Goal: Task Accomplishment & Management: Manage account settings

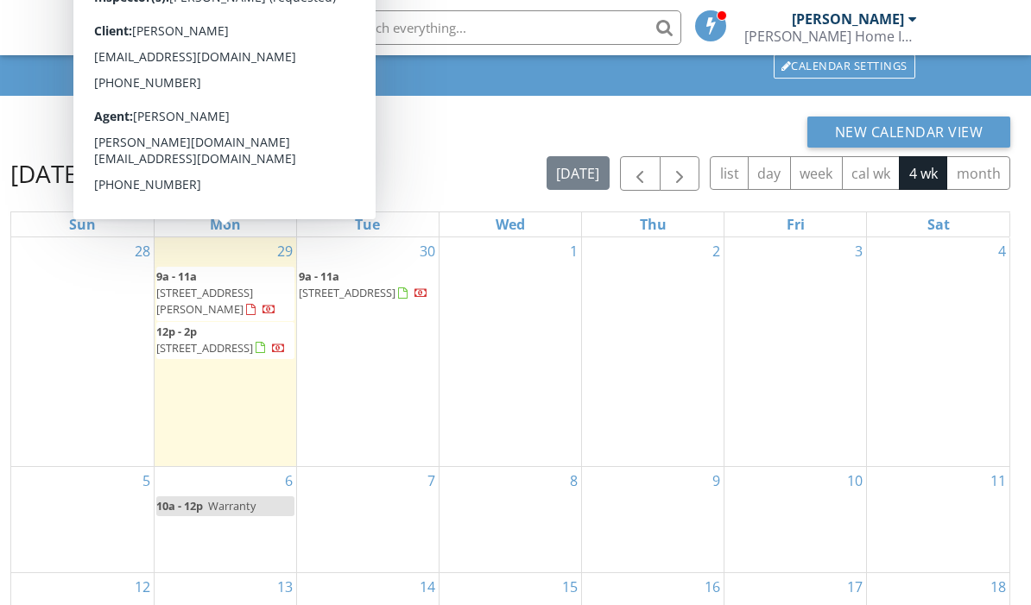
click at [375, 363] on div "30 9a - 11a 4073 SE 99th Ln, Belleview 34420" at bounding box center [368, 351] width 142 height 229
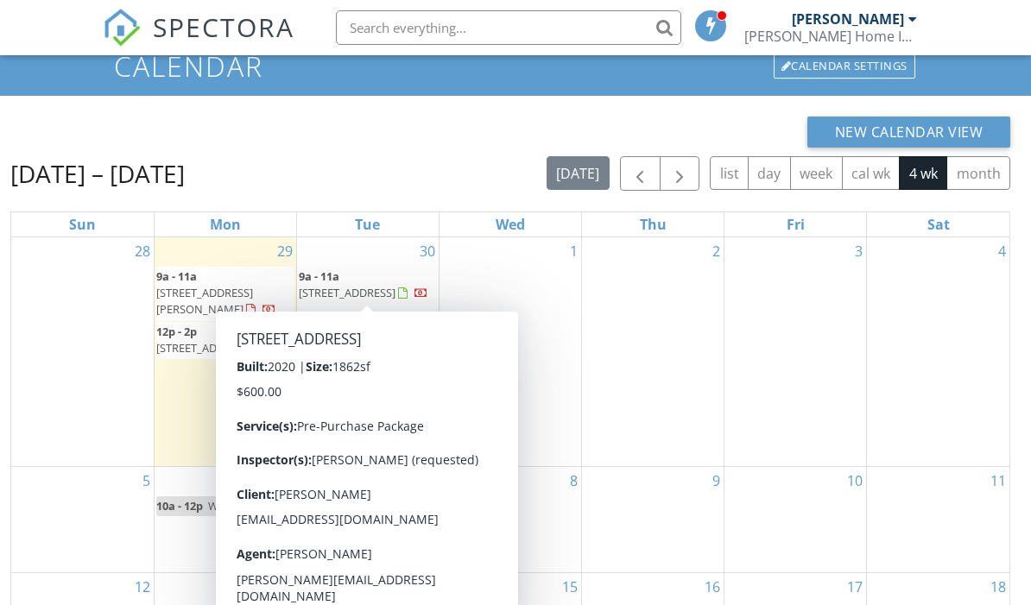
click at [356, 285] on span "4073 SE 99th Ln, Belleview 34420" at bounding box center [347, 293] width 97 height 16
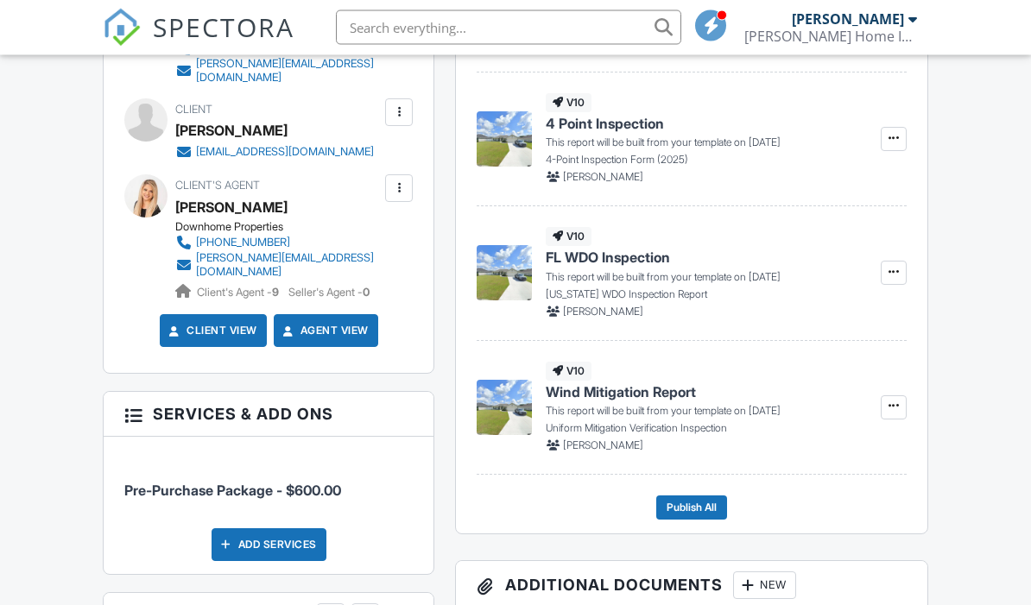
scroll to position [694, 0]
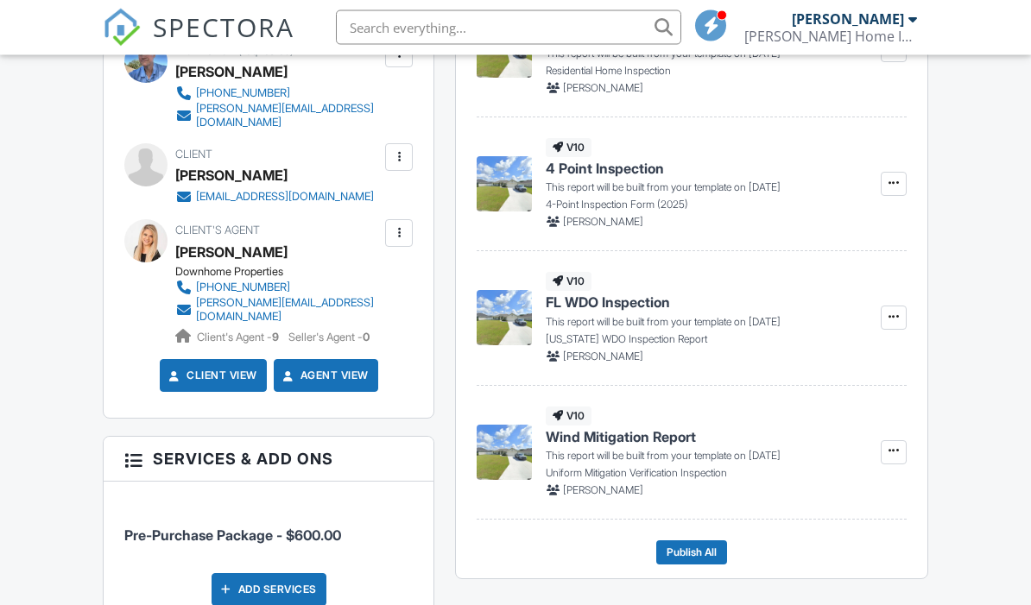
click at [405, 149] on div at bounding box center [398, 157] width 17 height 17
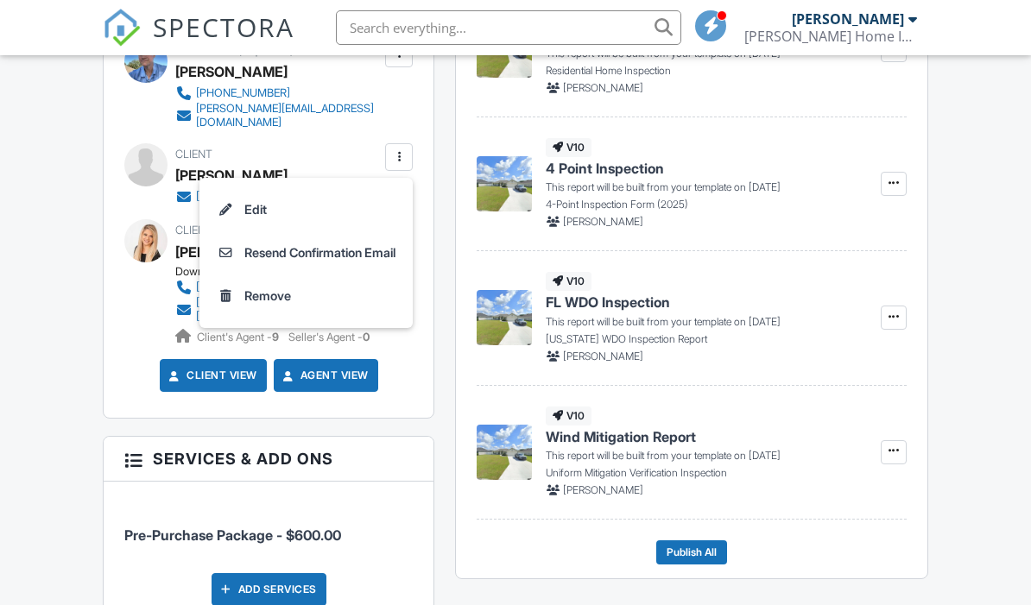
click at [237, 211] on li "Edit" at bounding box center [306, 209] width 193 height 43
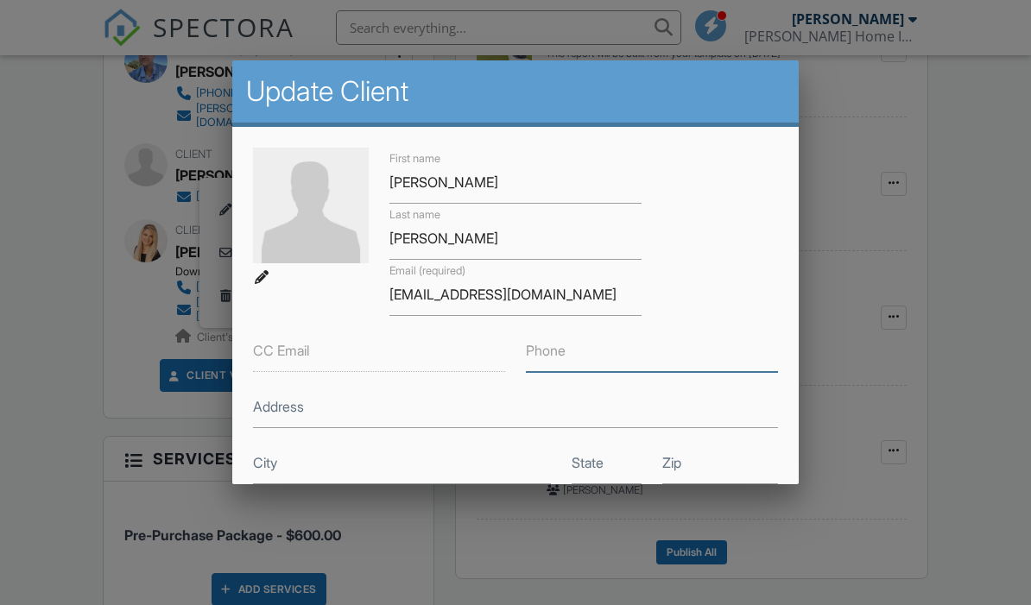
click at [577, 368] on input "Phone" at bounding box center [652, 351] width 252 height 42
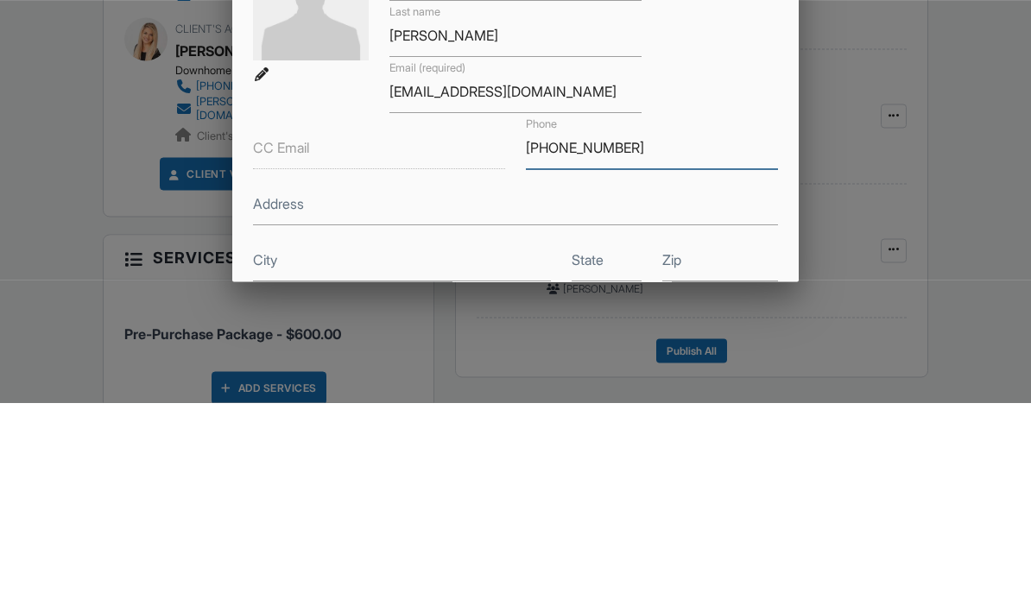
type input "931-217-6752"
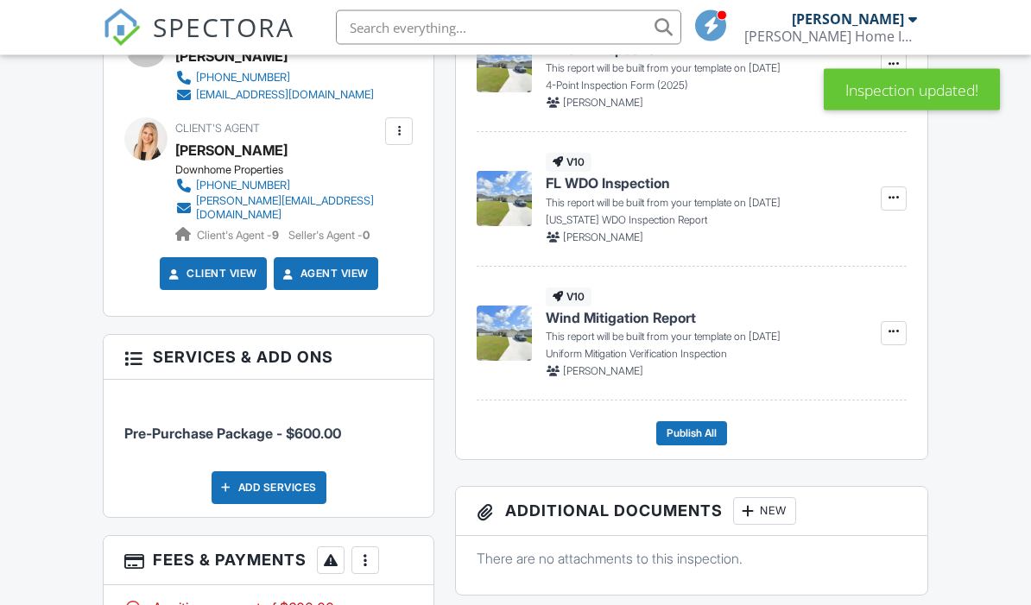
scroll to position [701, 0]
click at [370, 552] on div at bounding box center [365, 560] width 17 height 17
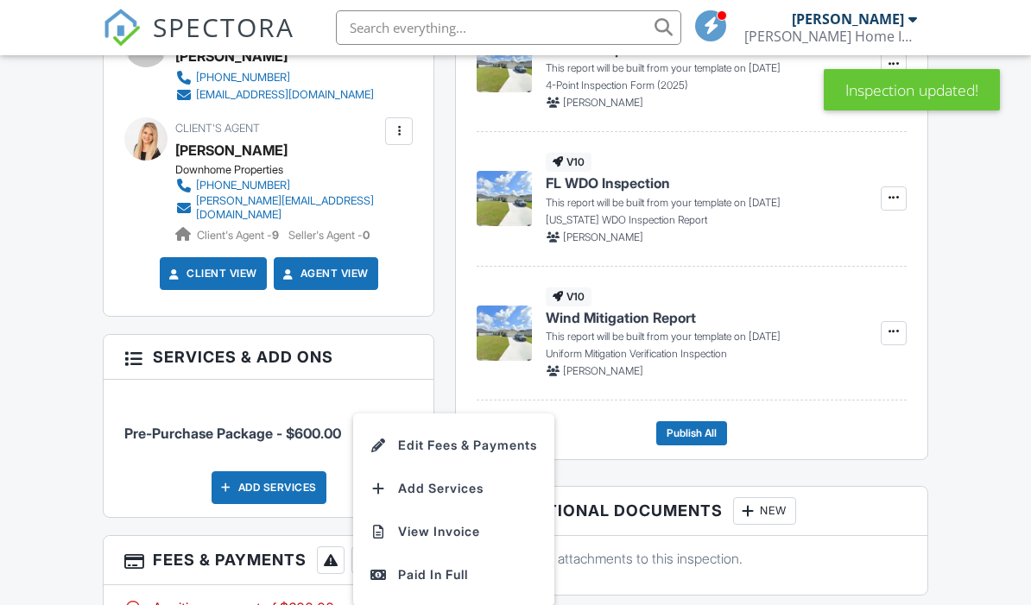
click at [448, 424] on li "Edit Fees & Payments" at bounding box center [453, 445] width 180 height 43
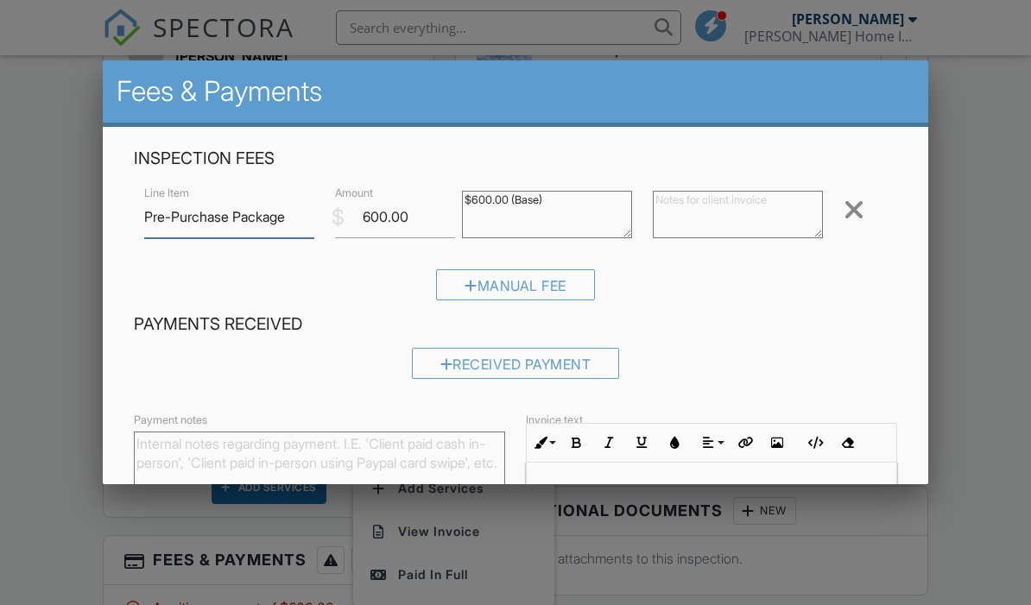
scroll to position [0, 0]
click at [414, 213] on input "600.00" at bounding box center [395, 217] width 120 height 42
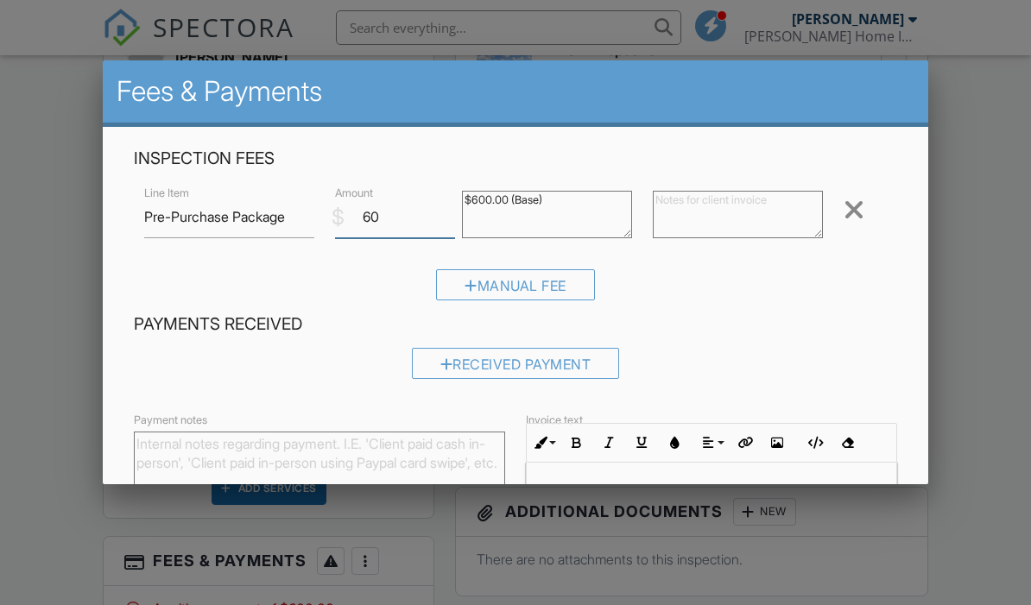
type input "6"
type input "540"
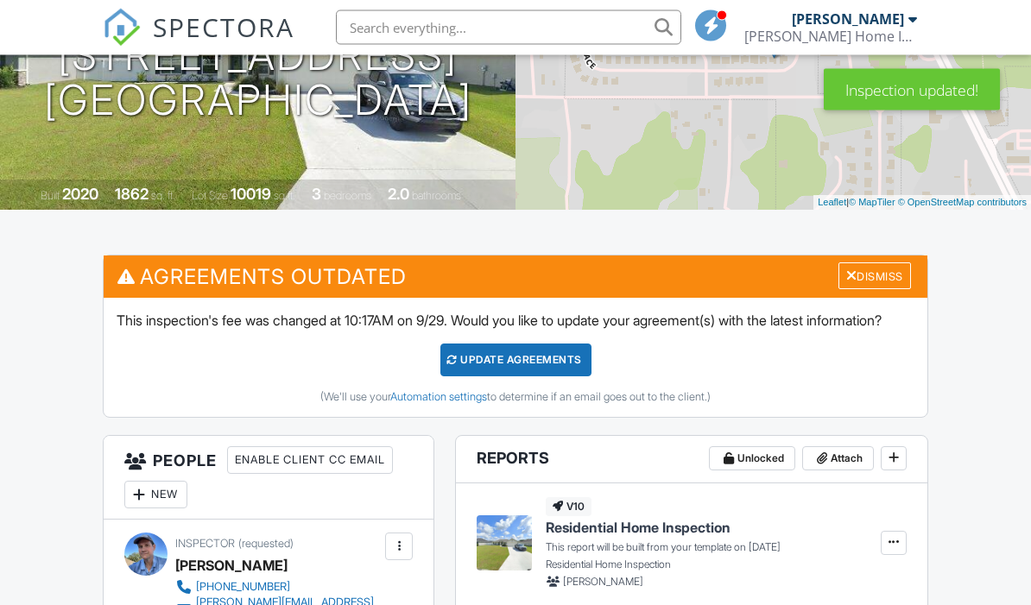
scroll to position [270, 0]
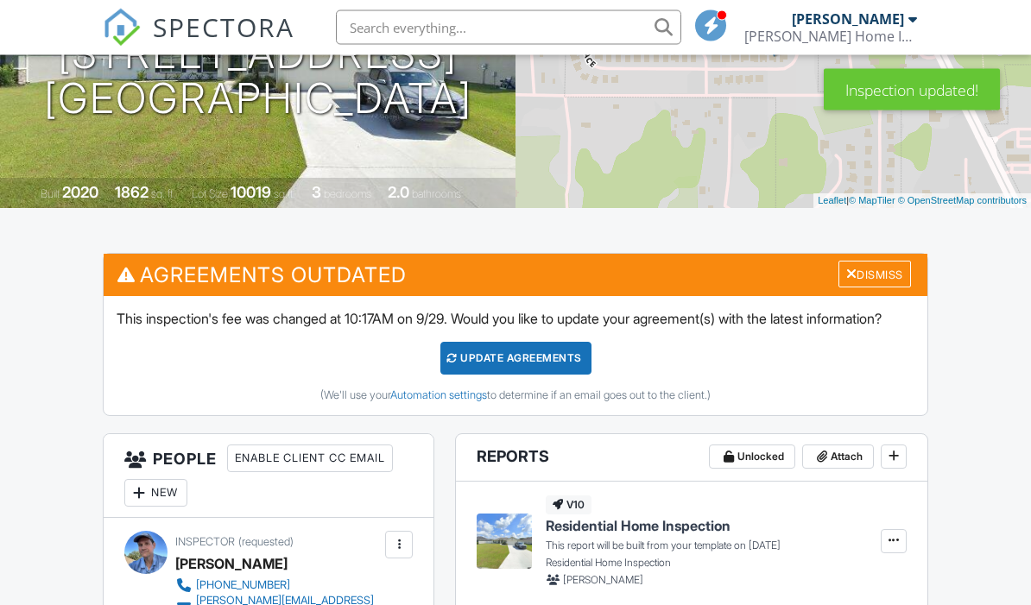
click at [880, 278] on div "Dismiss" at bounding box center [874, 275] width 73 height 27
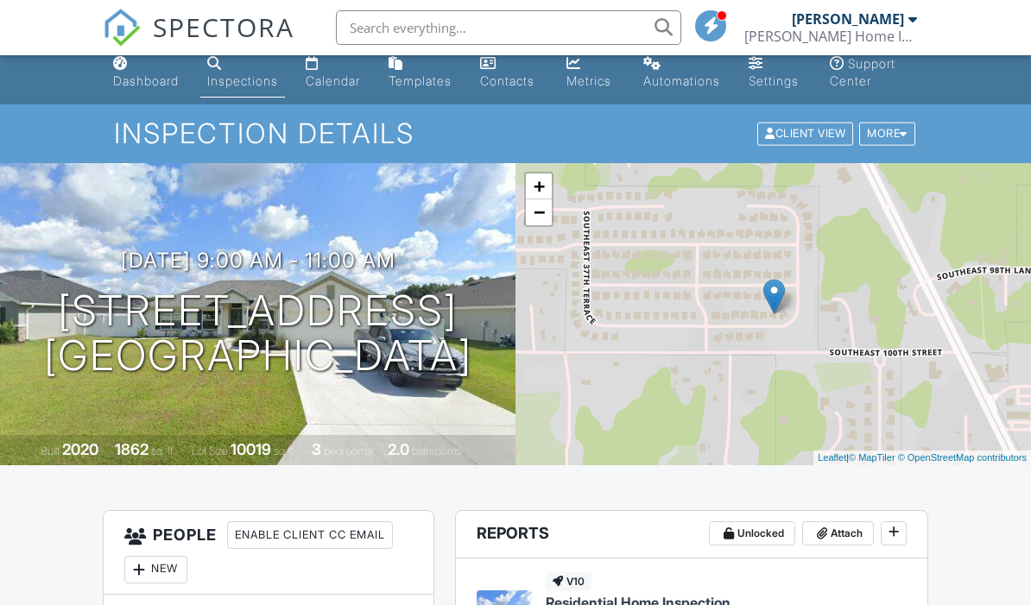
scroll to position [0, 0]
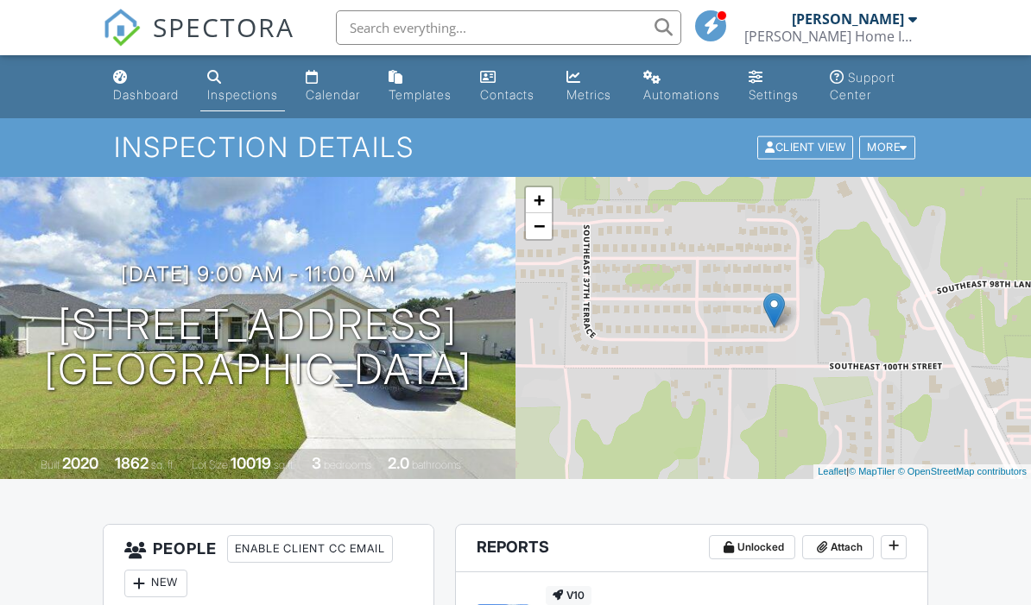
click at [334, 84] on link "Calendar" at bounding box center [333, 86] width 69 height 49
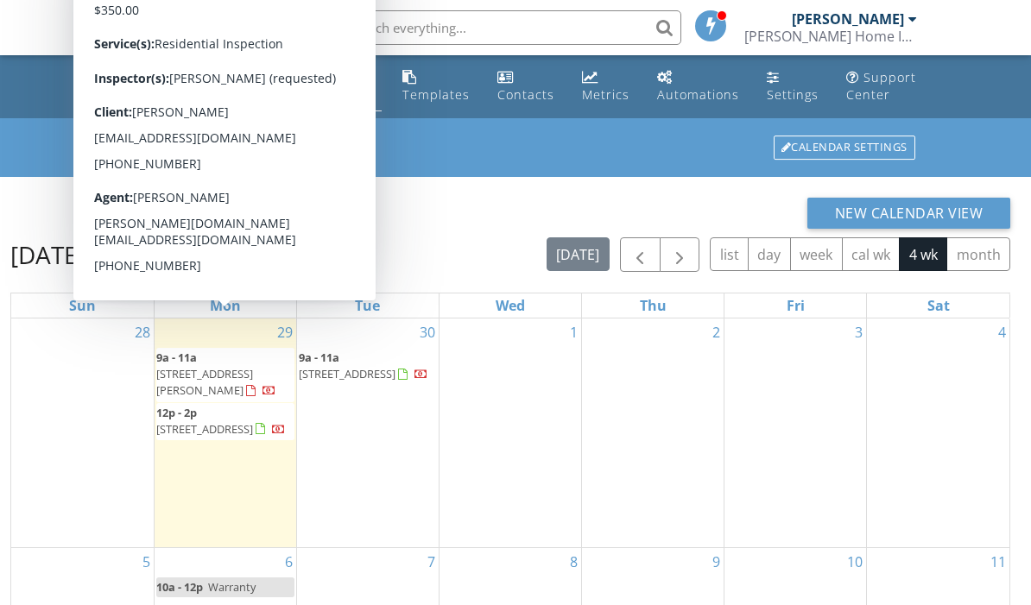
click at [253, 421] on span "[STREET_ADDRESS]" at bounding box center [204, 429] width 97 height 16
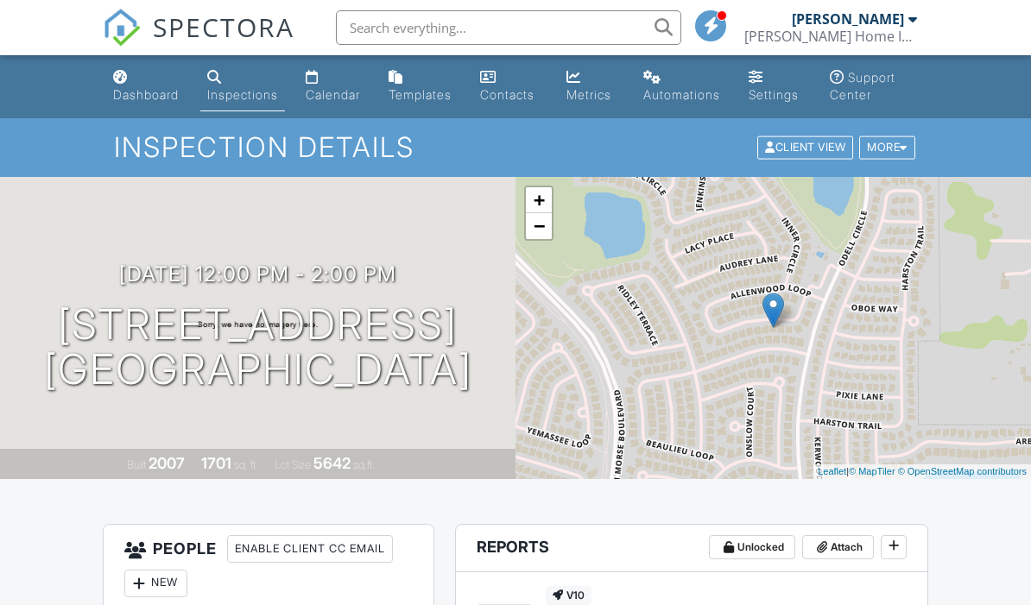
click at [348, 212] on div "09/29/2025 12:00 pm - 2:00 pm 635 Allenwood Loop The Villages, FL 32162 Built 2…" at bounding box center [257, 328] width 515 height 302
click at [246, 262] on h3 "09/29/2025 12:00 pm - 2:00 pm" at bounding box center [257, 273] width 277 height 23
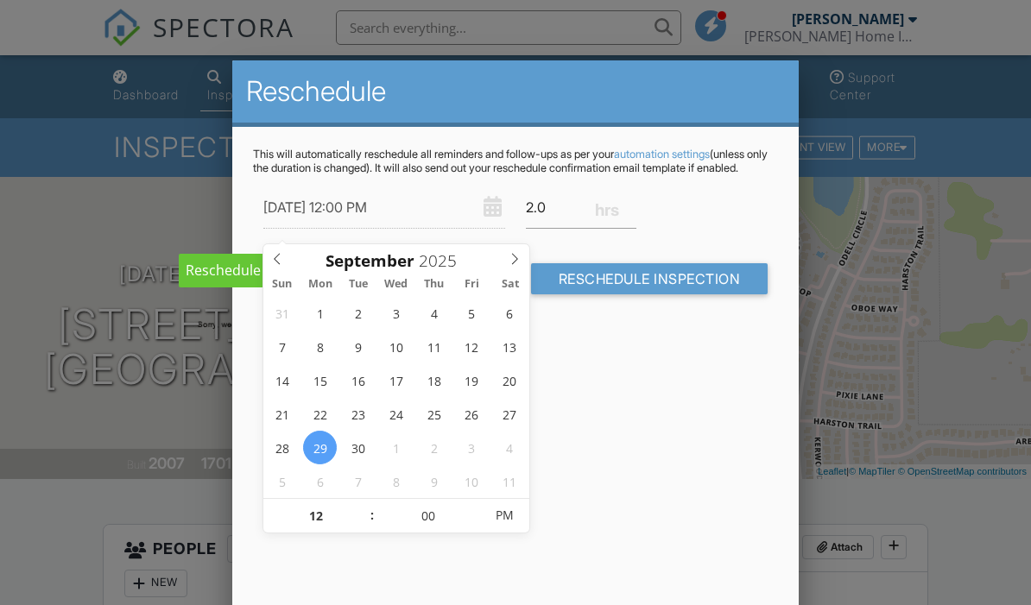
type input "[DATE] 12:00 PM"
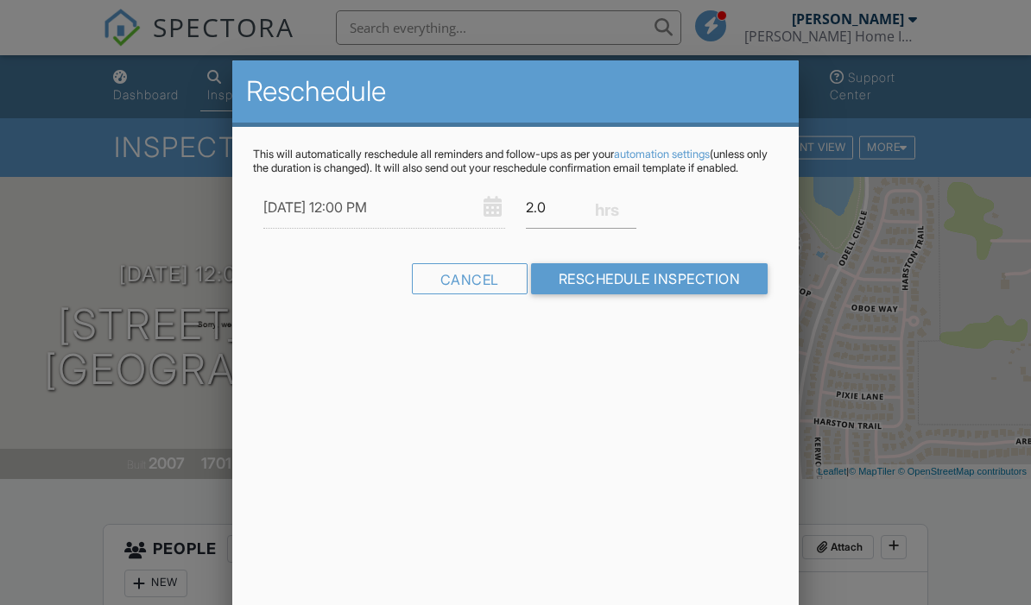
click at [605, 431] on div "Reschedule This will automatically reschedule all reminders and follow-ups as p…" at bounding box center [515, 362] width 567 height 604
click at [621, 282] on input "Reschedule Inspection" at bounding box center [649, 278] width 237 height 31
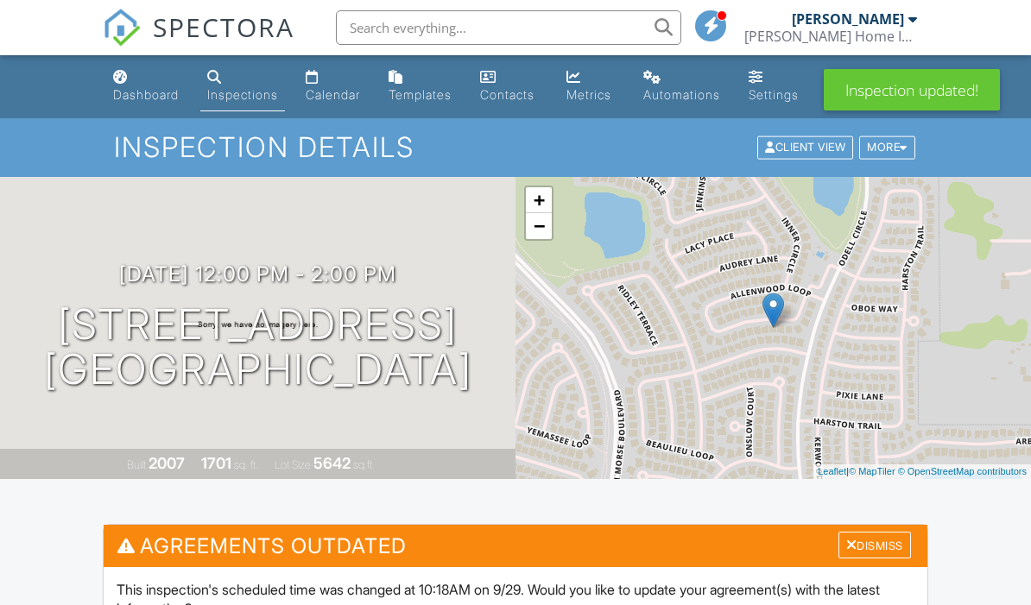
click at [344, 92] on div "Calendar" at bounding box center [333, 94] width 54 height 15
